Goal: Task Accomplishment & Management: Use online tool/utility

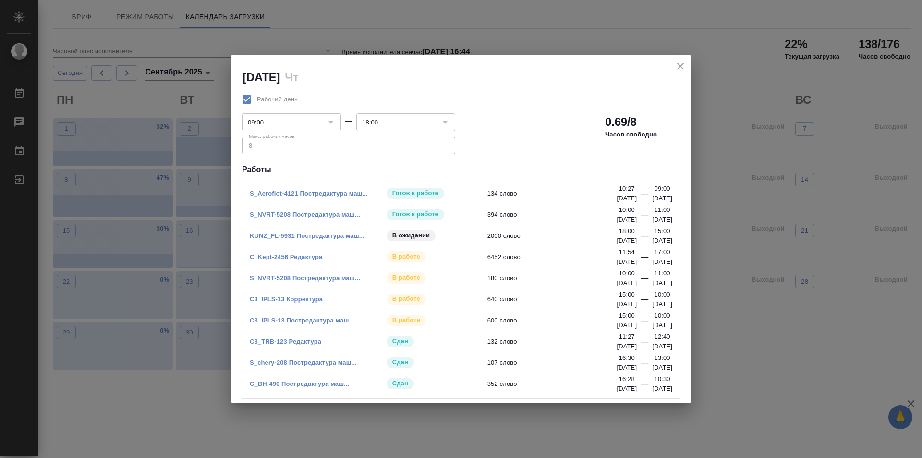
click at [311, 321] on link "C3_IPLS-13 Постредактура маш..." at bounding box center [302, 319] width 105 height 7
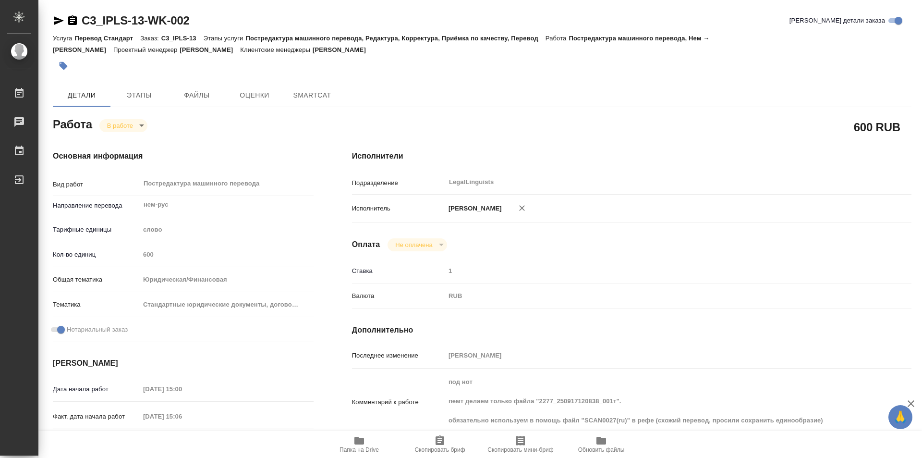
type textarea "x"
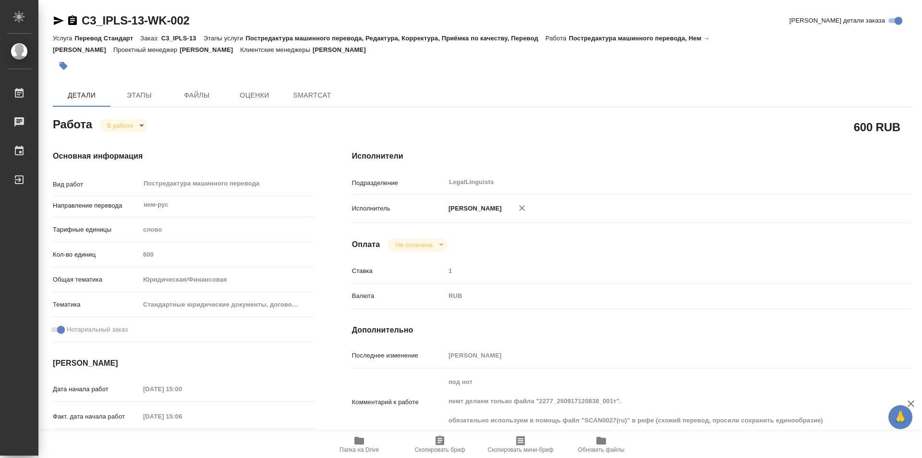
type textarea "x"
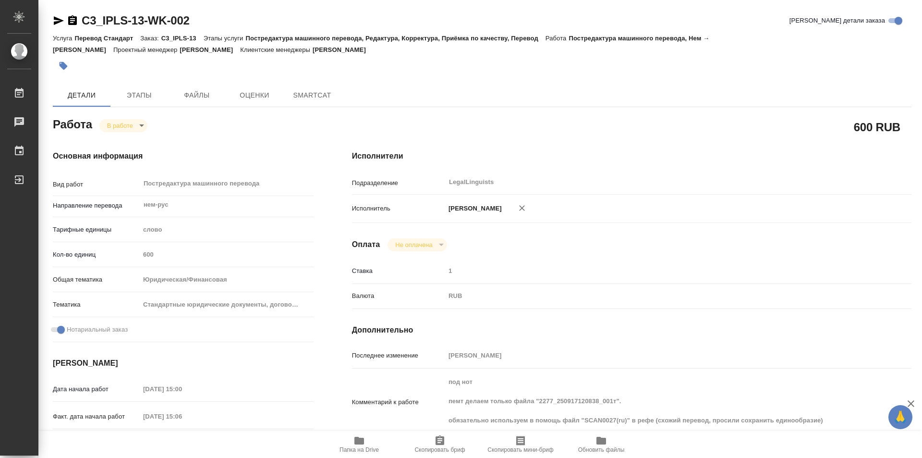
type textarea "x"
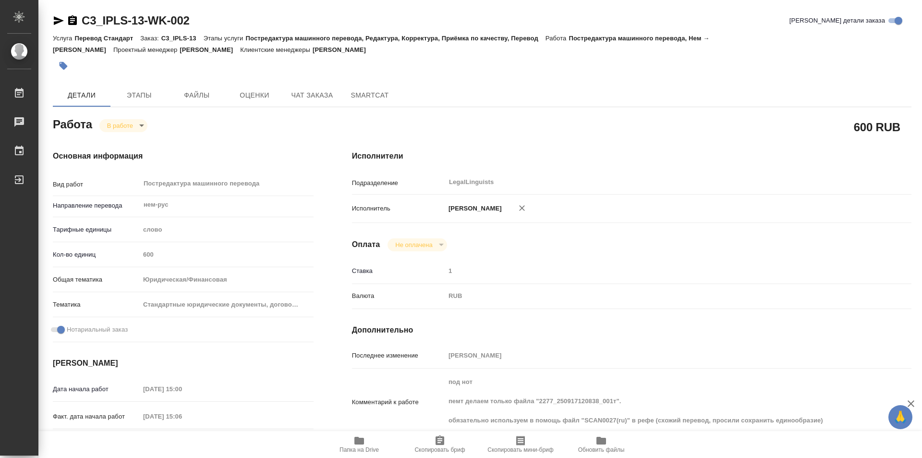
type textarea "x"
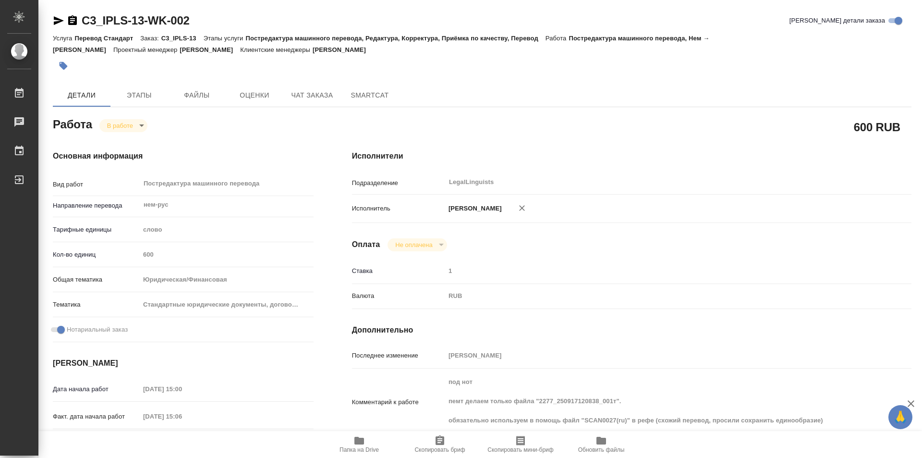
type textarea "x"
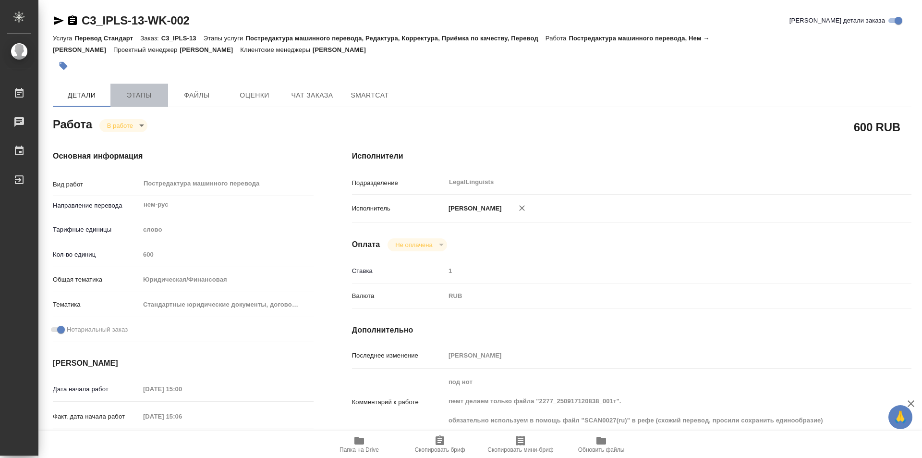
click at [131, 95] on span "Этапы" at bounding box center [139, 95] width 46 height 12
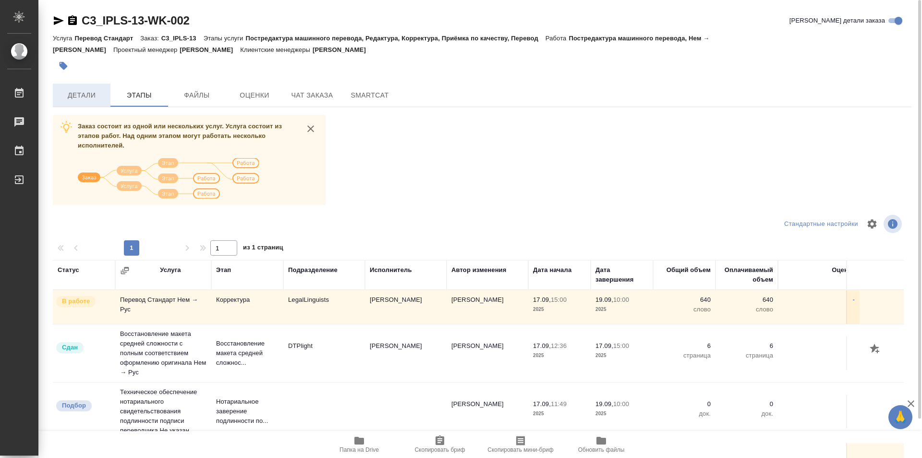
click at [91, 99] on span "Детали" at bounding box center [82, 95] width 46 height 12
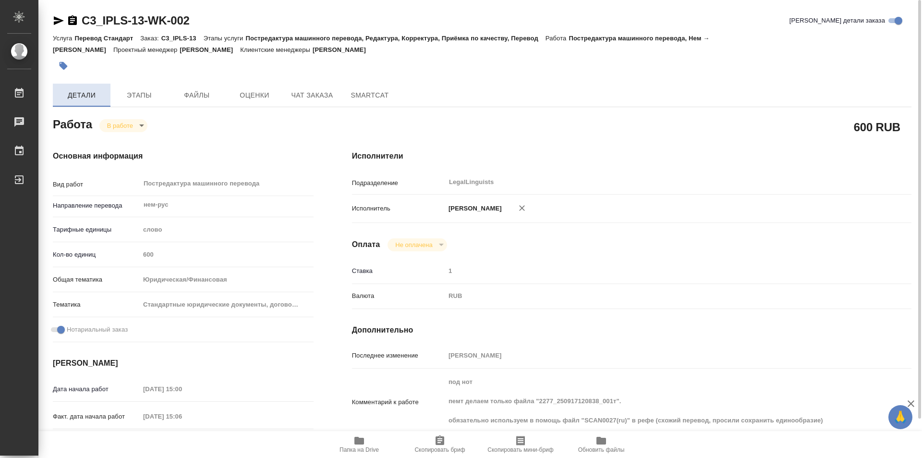
type textarea "x"
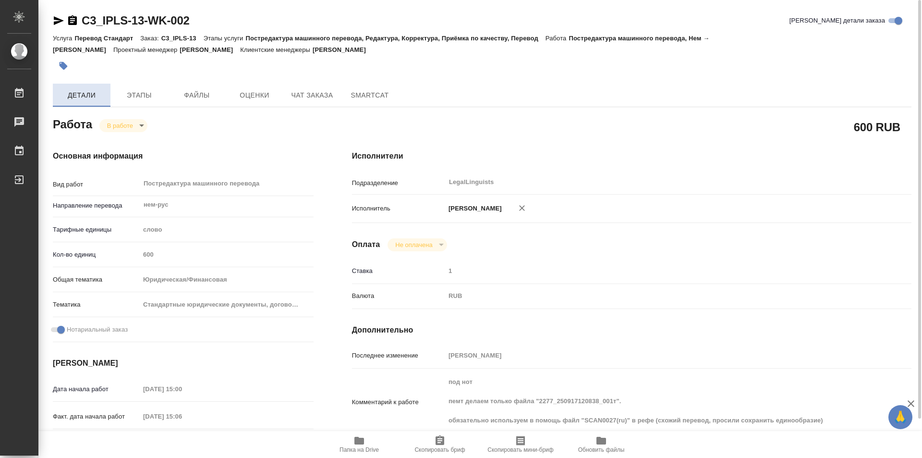
type textarea "x"
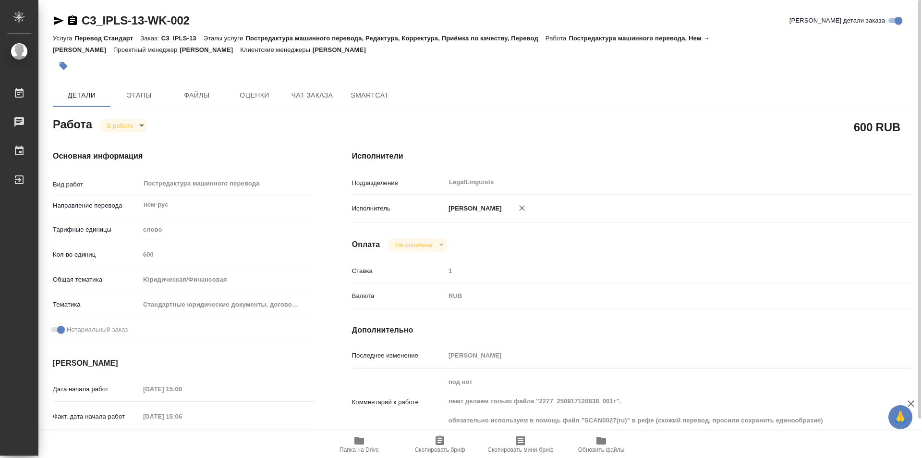
type textarea "x"
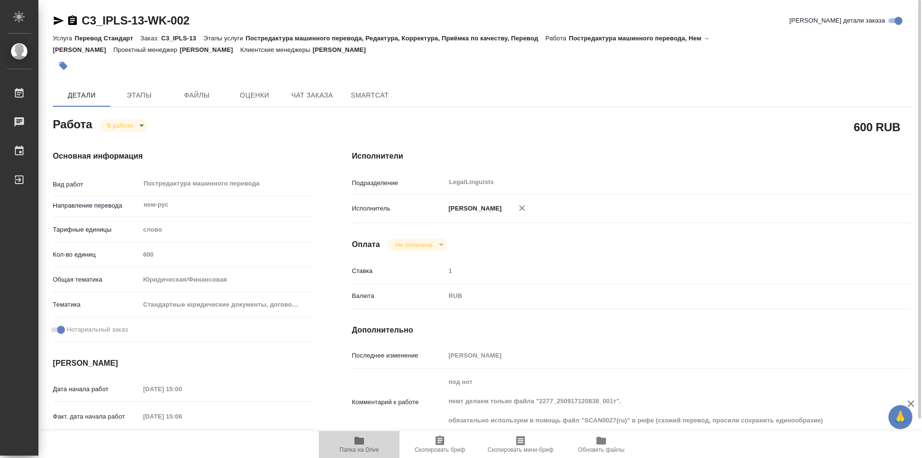
click at [351, 438] on span "Папка на Drive" at bounding box center [359, 443] width 69 height 18
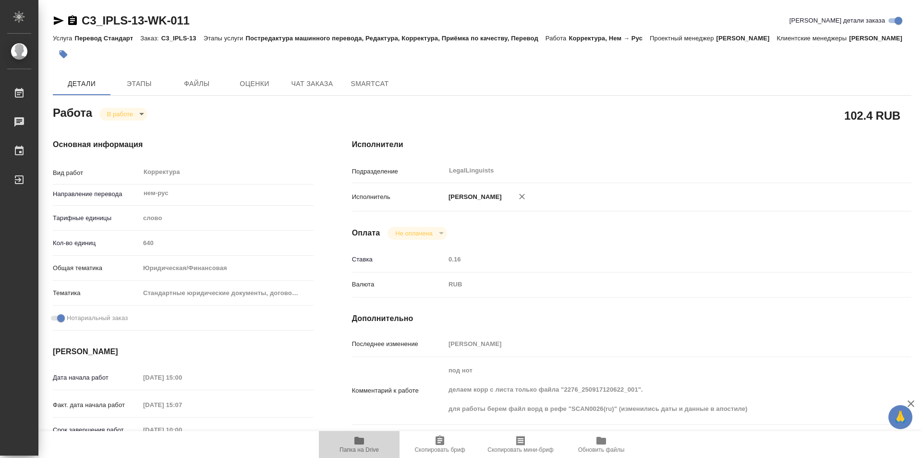
click at [366, 447] on span "Папка на Drive" at bounding box center [358, 449] width 39 height 7
